Goal: Find contact information: Find contact information

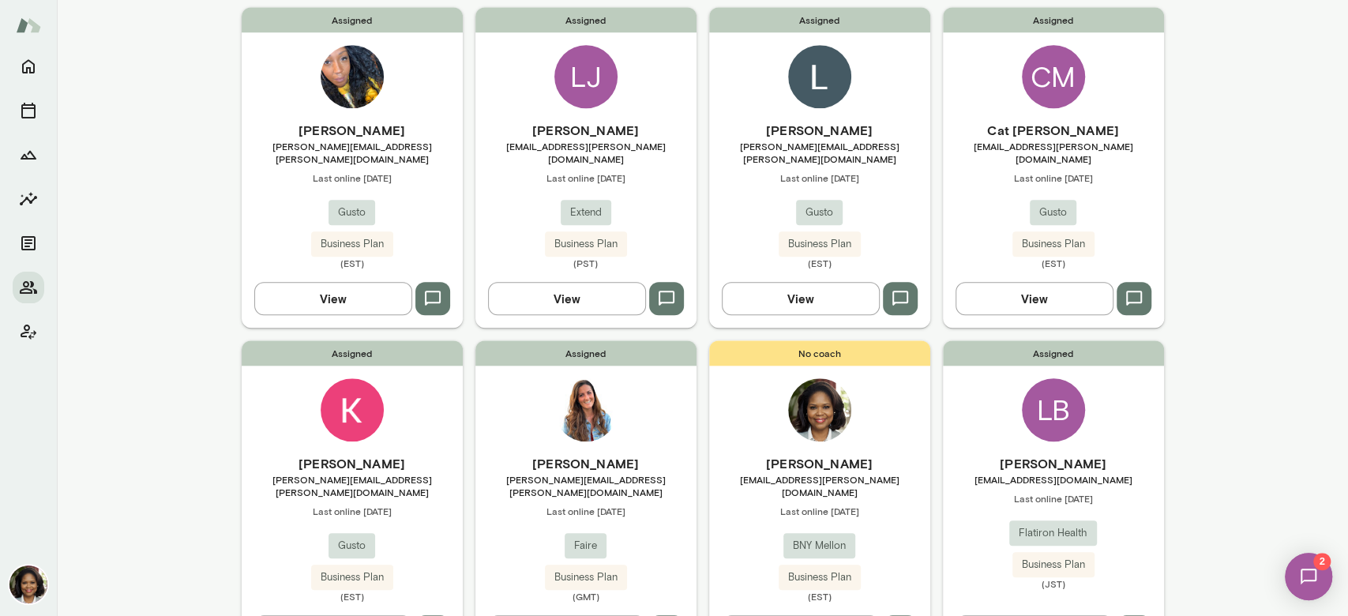
scroll to position [892, 0]
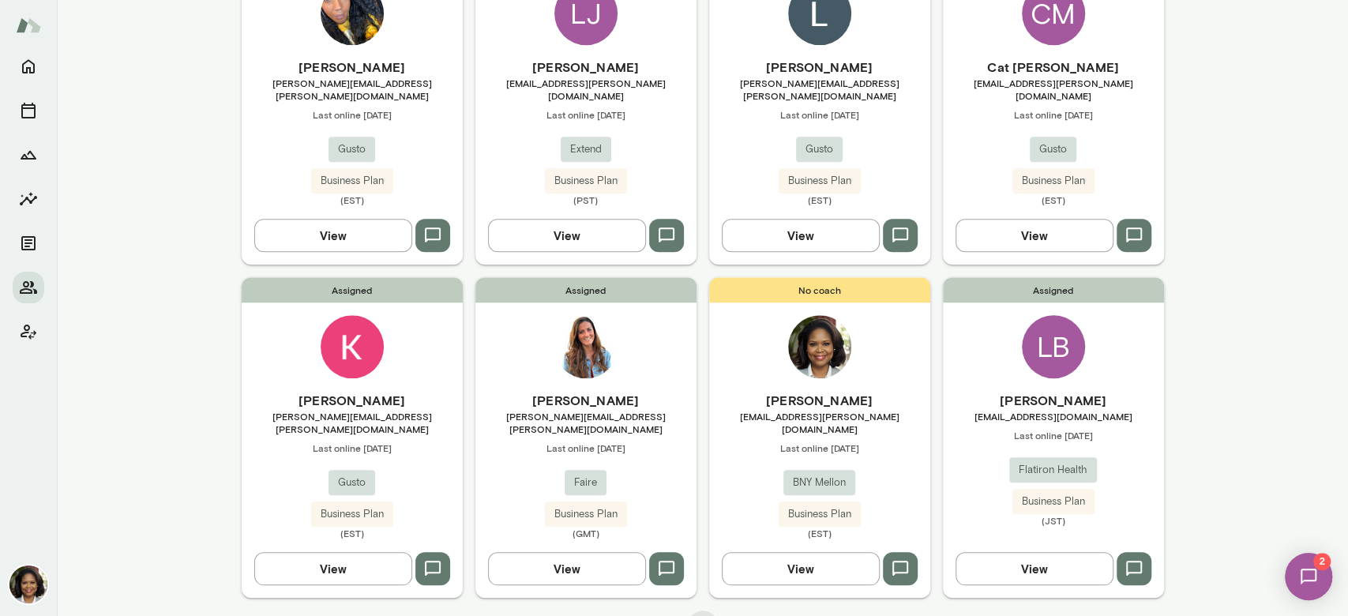
click at [1038, 552] on button "View" at bounding box center [1035, 568] width 158 height 33
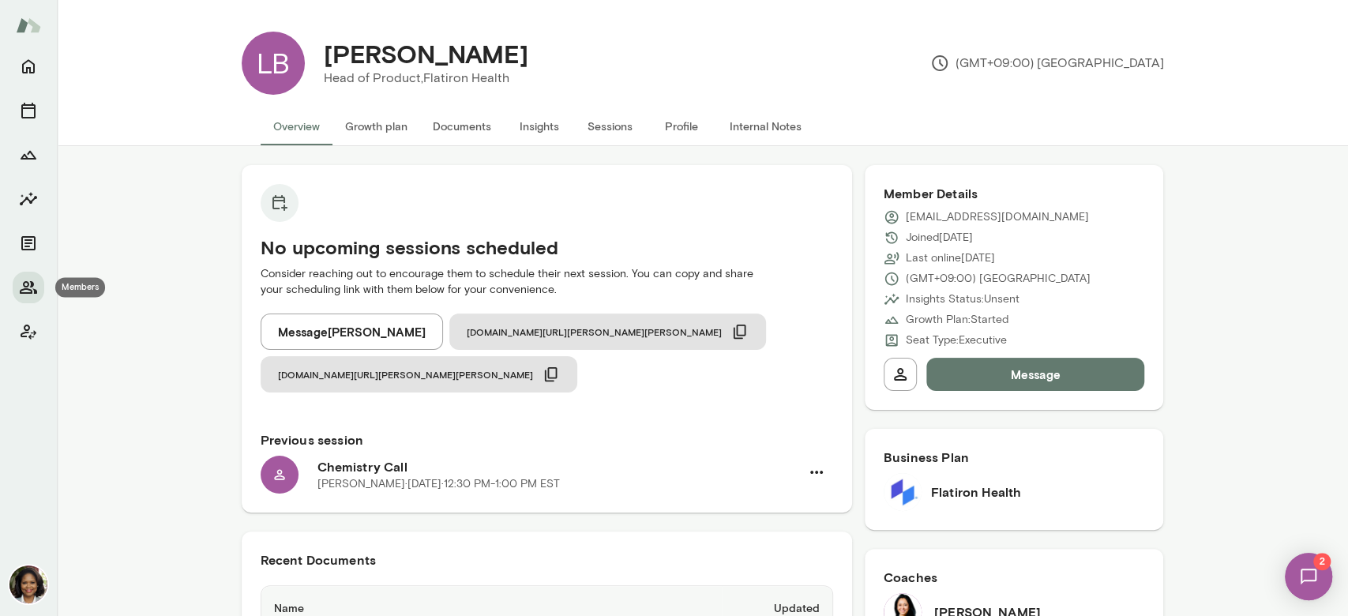
click at [23, 291] on icon "Members" at bounding box center [28, 287] width 19 height 19
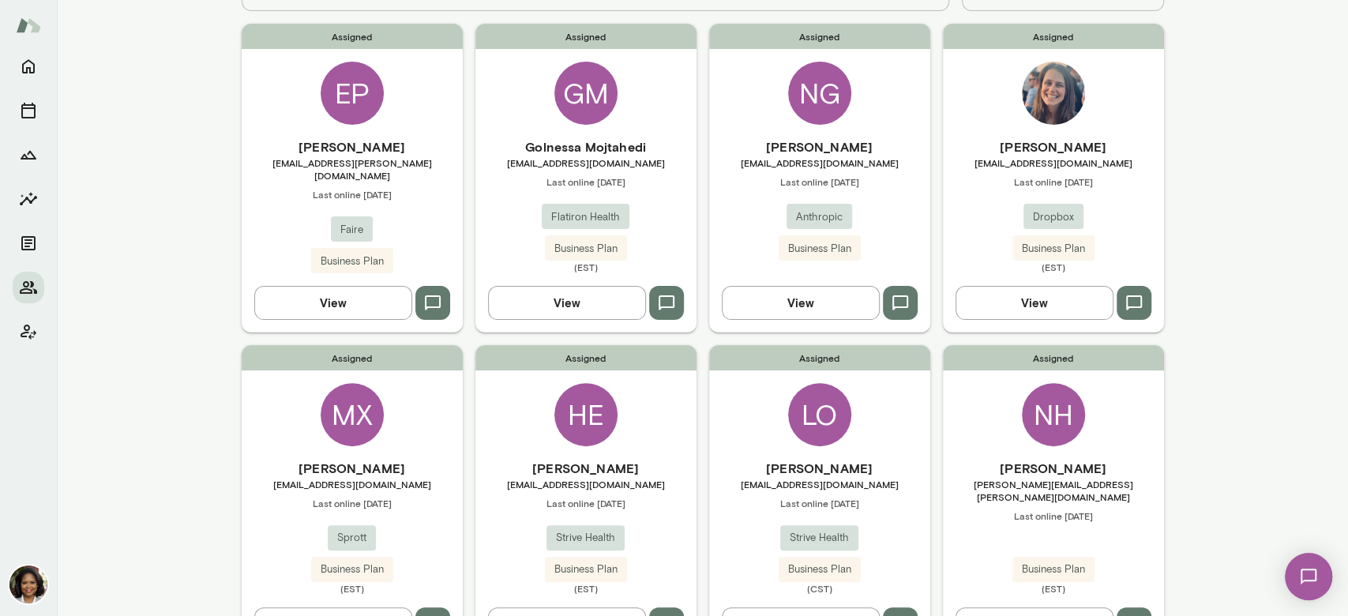
scroll to position [156, 0]
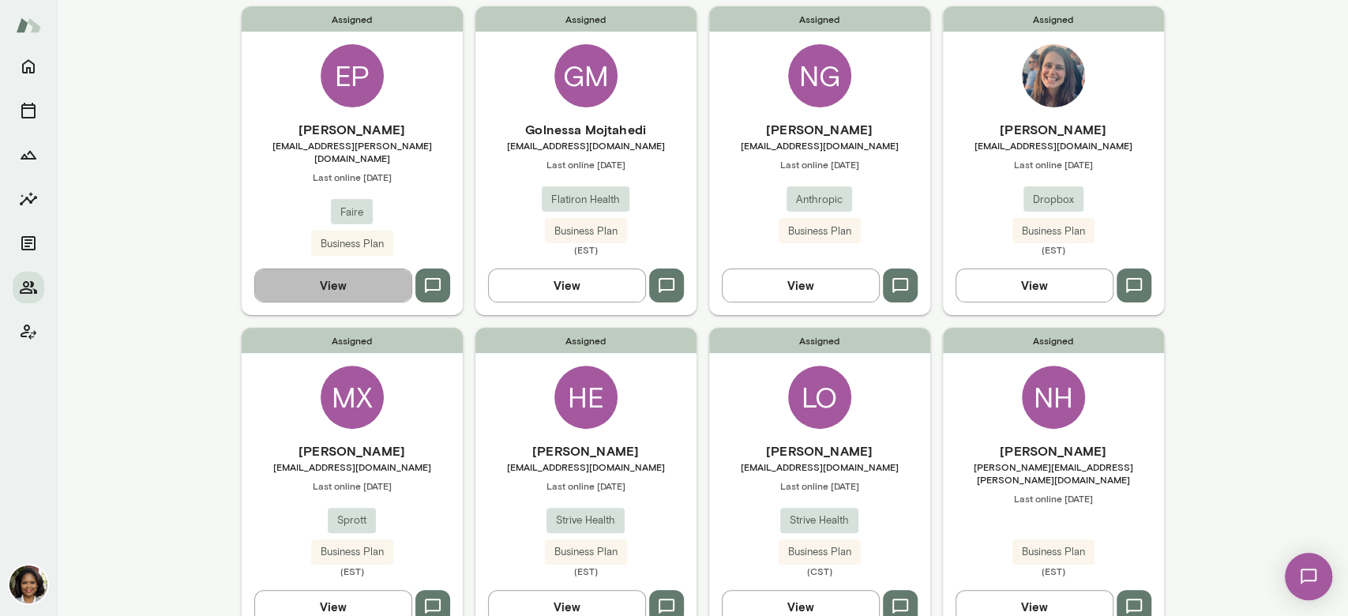
click at [317, 280] on button "View" at bounding box center [333, 285] width 158 height 33
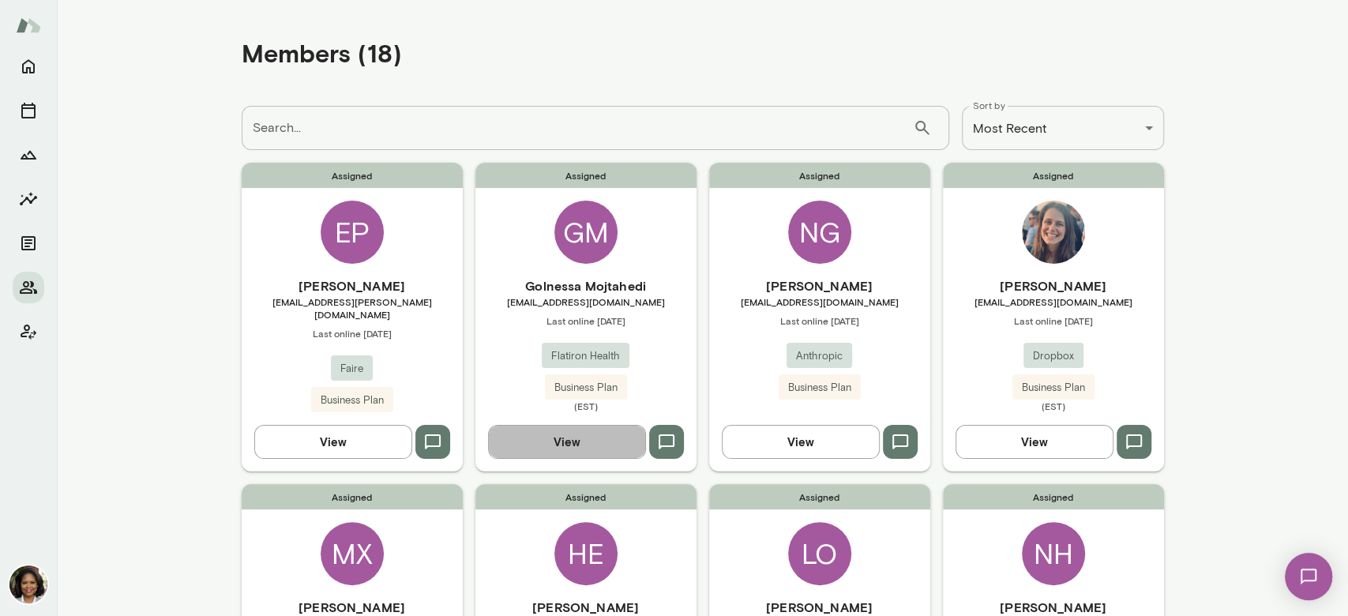
click at [540, 441] on button "View" at bounding box center [567, 441] width 158 height 33
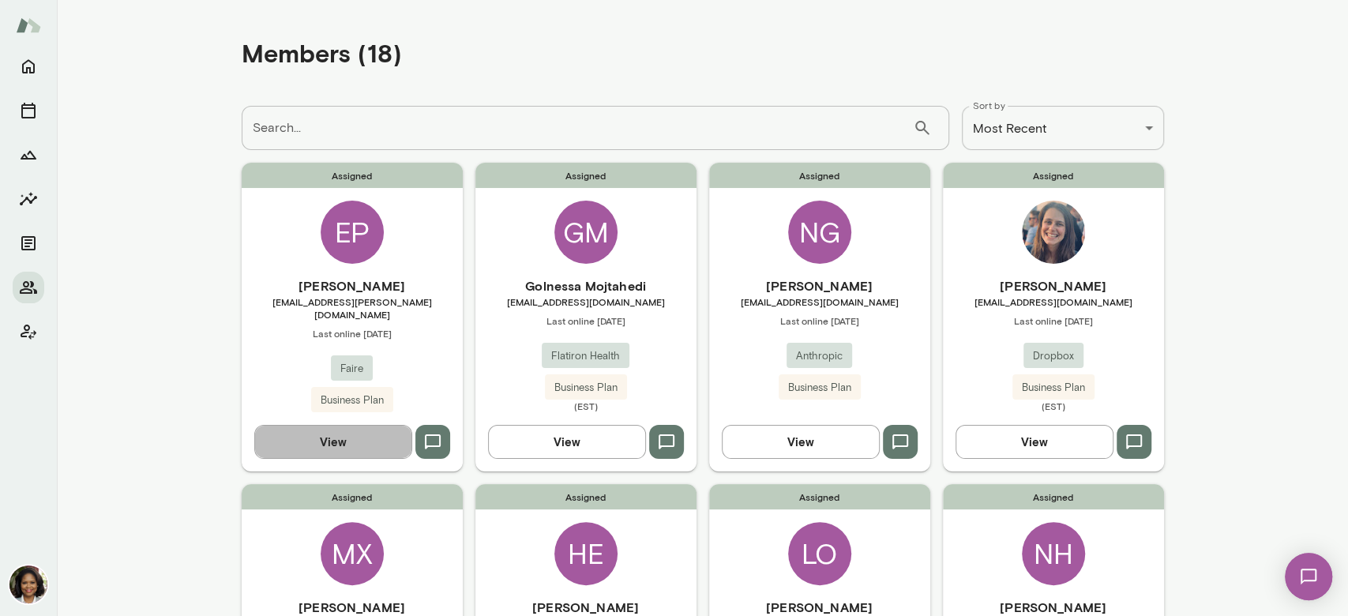
click at [322, 441] on button "View" at bounding box center [333, 441] width 158 height 33
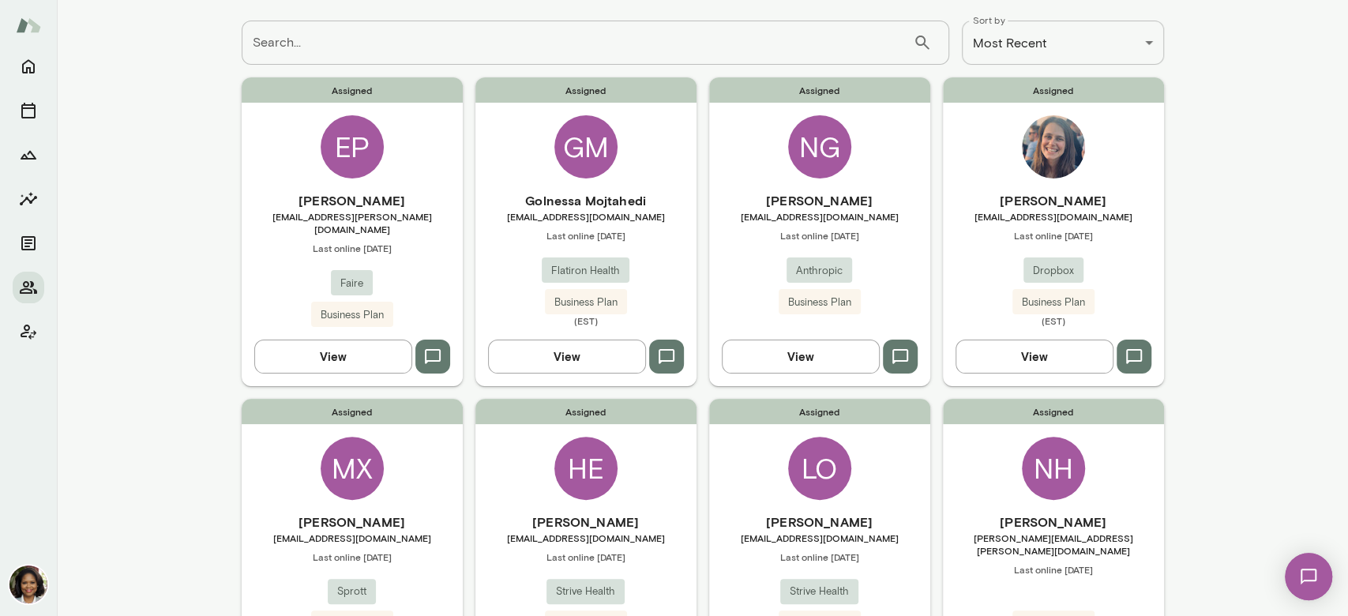
scroll to position [88, 0]
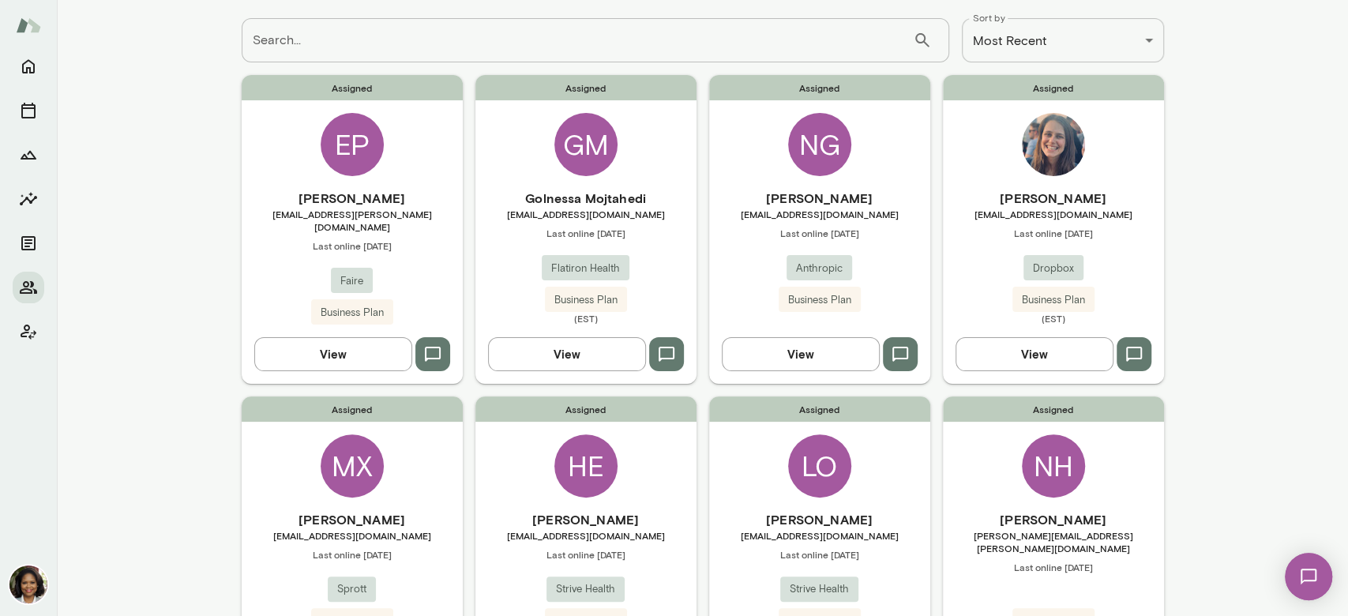
click at [584, 357] on button "View" at bounding box center [567, 353] width 158 height 33
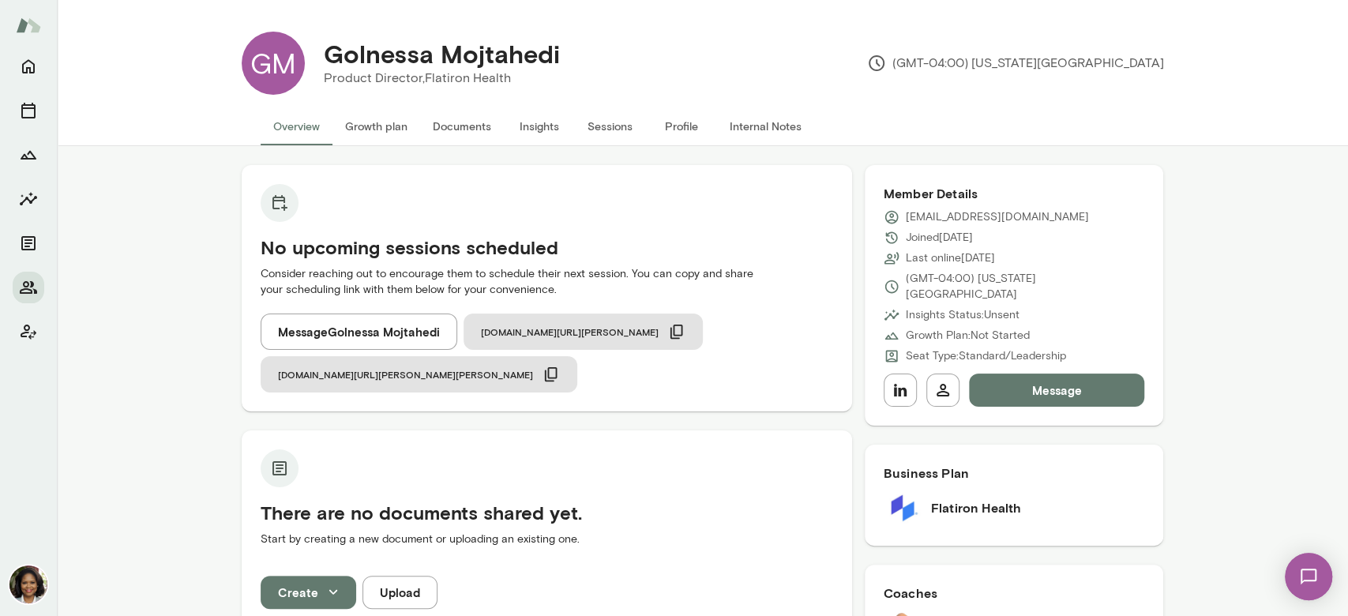
drag, startPoint x: 1068, startPoint y: 220, endPoint x: 895, endPoint y: 216, distance: 173.0
click at [895, 216] on div "[EMAIL_ADDRESS][DOMAIN_NAME]" at bounding box center [1014, 217] width 261 height 16
copy p "[EMAIL_ADDRESS][DOMAIN_NAME]"
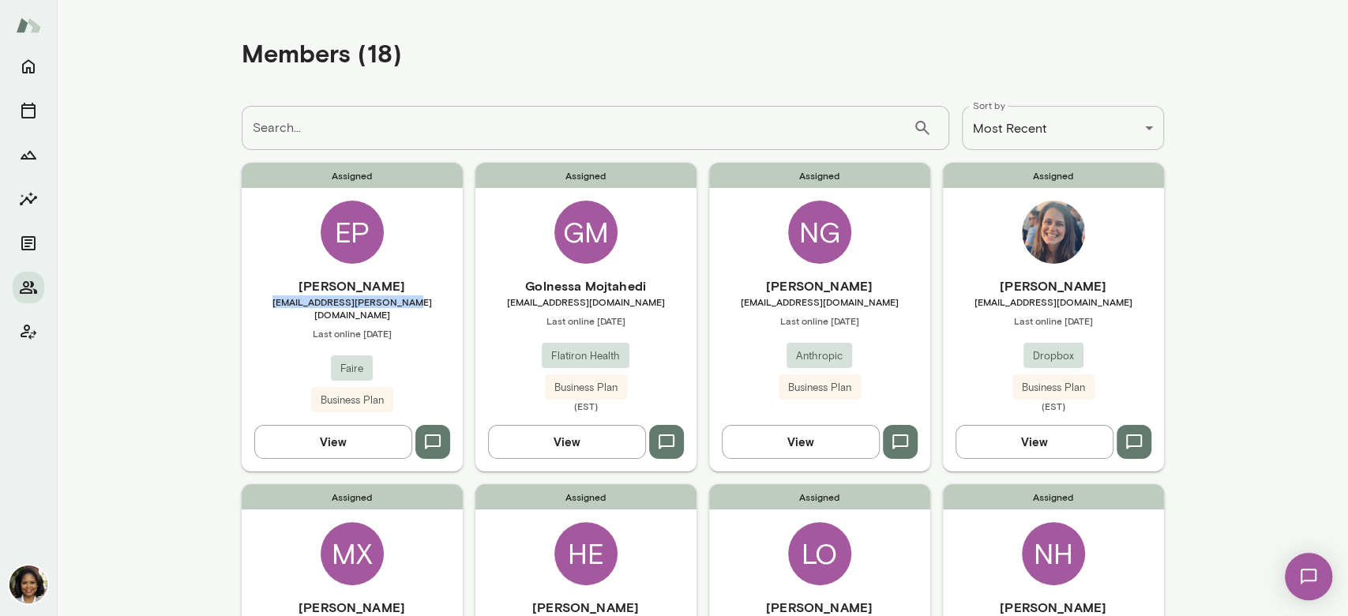
drag, startPoint x: 408, startPoint y: 304, endPoint x: 283, endPoint y: 300, distance: 125.6
click at [283, 300] on span "[EMAIL_ADDRESS][PERSON_NAME][DOMAIN_NAME]" at bounding box center [352, 307] width 221 height 25
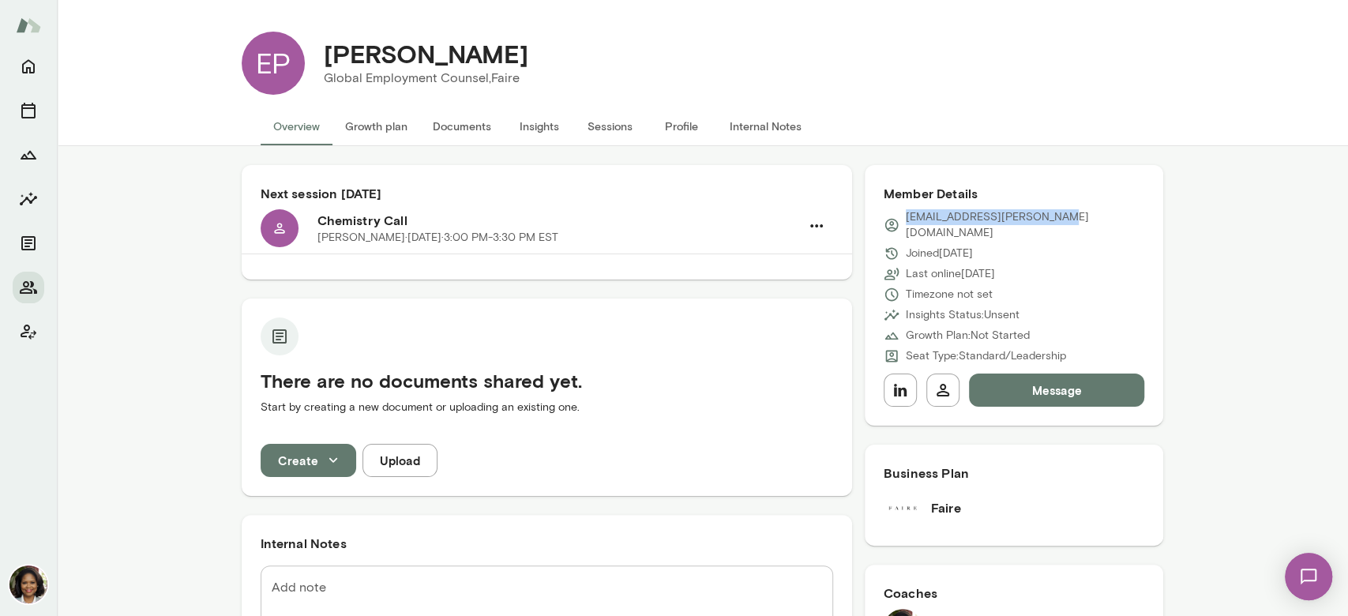
drag, startPoint x: 1059, startPoint y: 224, endPoint x: 894, endPoint y: 212, distance: 165.5
click at [894, 212] on div "[EMAIL_ADDRESS][PERSON_NAME][DOMAIN_NAME]" at bounding box center [1014, 225] width 261 height 32
click at [971, 212] on p "[EMAIL_ADDRESS][PERSON_NAME][DOMAIN_NAME]" at bounding box center [1025, 225] width 239 height 32
drag, startPoint x: 1033, startPoint y: 222, endPoint x: 894, endPoint y: 216, distance: 139.1
click at [894, 216] on div "[EMAIL_ADDRESS][PERSON_NAME][DOMAIN_NAME]" at bounding box center [1014, 225] width 261 height 32
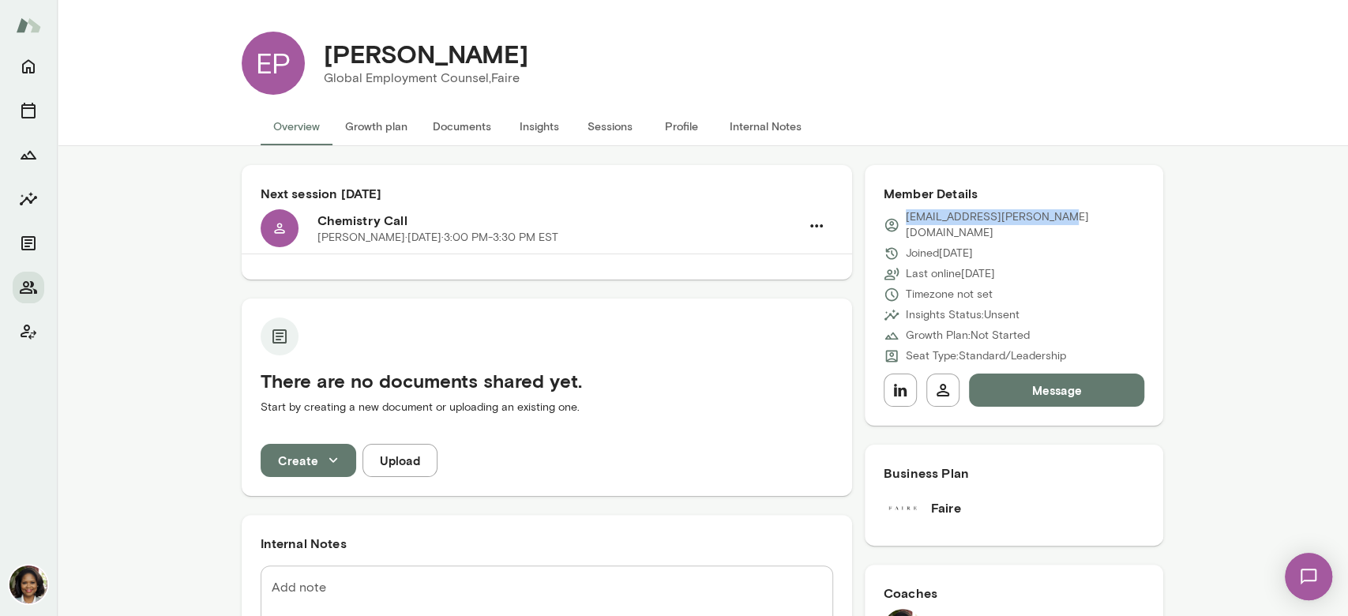
copy p "[EMAIL_ADDRESS][PERSON_NAME][DOMAIN_NAME]"
